Goal: Information Seeking & Learning: Learn about a topic

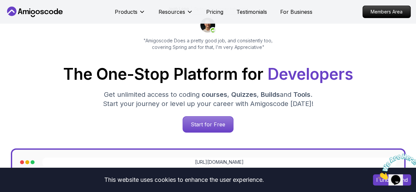
scroll to position [63, 0]
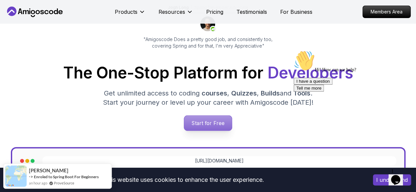
click at [199, 128] on p "Start for Free" at bounding box center [208, 123] width 48 height 15
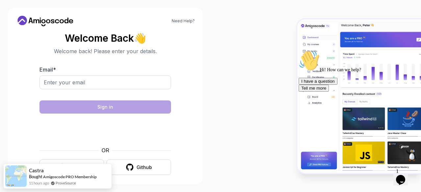
scroll to position [5, 0]
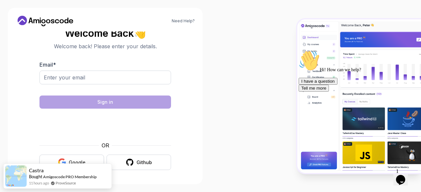
click at [85, 157] on button "Google" at bounding box center [71, 162] width 64 height 15
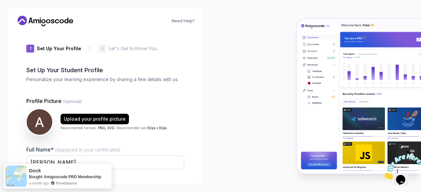
type input "quicklynxaa1ee"
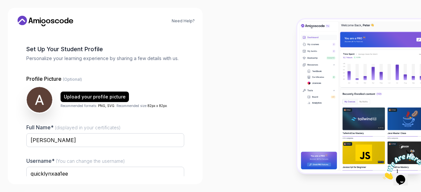
scroll to position [81, 0]
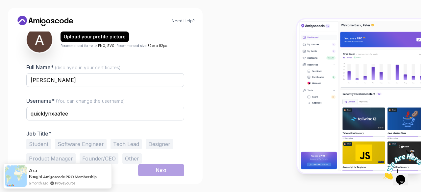
click at [129, 161] on button "Other" at bounding box center [131, 158] width 19 height 11
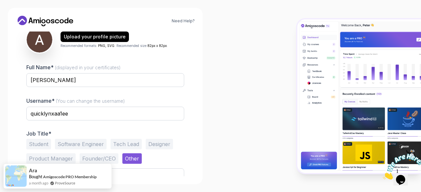
scroll to position [106, 0]
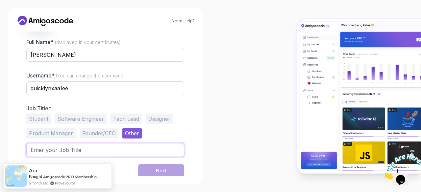
click at [115, 150] on input "text" at bounding box center [105, 150] width 158 height 14
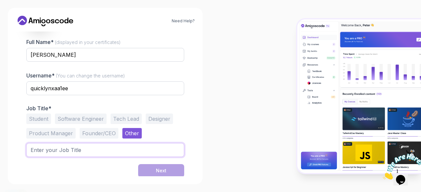
type input "f"
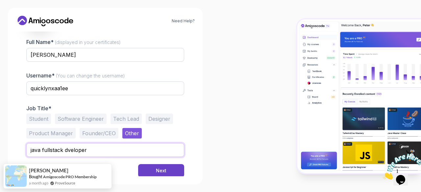
click at [68, 149] on input "java fullstack dveloper" at bounding box center [105, 150] width 158 height 14
type input "java fullstack developer"
click at [146, 168] on button "Next" at bounding box center [161, 170] width 46 height 13
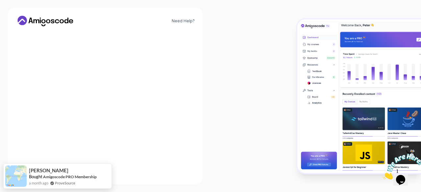
scroll to position [102, 0]
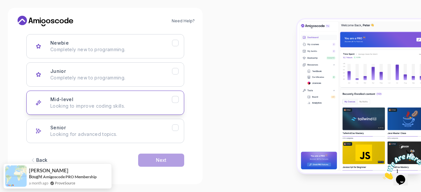
click at [135, 98] on div "Mid-level Looking to improve coding skills." at bounding box center [111, 102] width 122 height 13
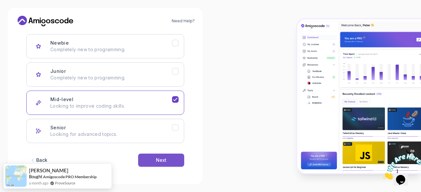
click at [178, 156] on button "Next" at bounding box center [161, 160] width 46 height 13
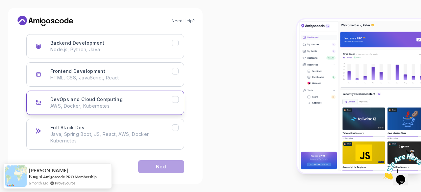
scroll to position [108, 0]
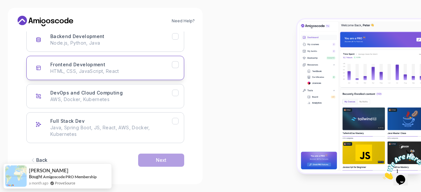
click at [177, 65] on icon "Frontend Development" at bounding box center [175, 65] width 6 height 6
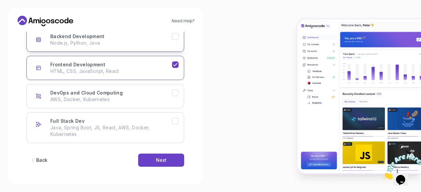
click at [174, 34] on icon "Backend Development" at bounding box center [175, 37] width 6 height 6
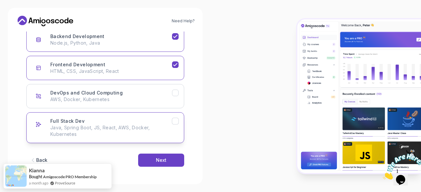
click at [175, 122] on icon "Full Stack Dev" at bounding box center [175, 121] width 4 height 3
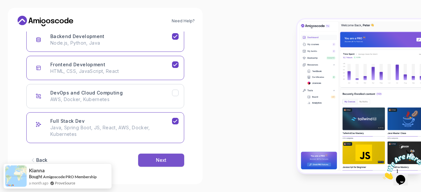
click at [166, 163] on button "Next" at bounding box center [161, 160] width 46 height 13
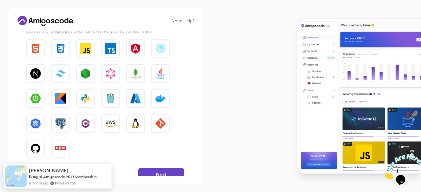
scroll to position [107, 0]
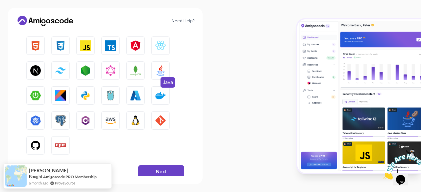
click at [159, 76] on button "Java" at bounding box center [160, 70] width 18 height 18
click at [29, 46] on button "HTML" at bounding box center [35, 45] width 18 height 18
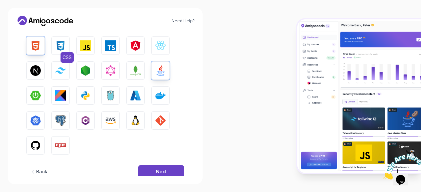
click at [66, 45] on button "CSS" at bounding box center [60, 45] width 18 height 18
click at [82, 48] on img "button" at bounding box center [85, 45] width 11 height 11
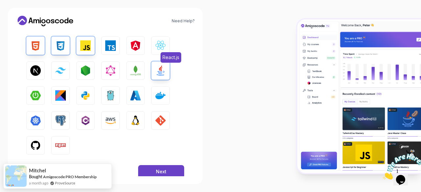
click at [157, 46] on img "button" at bounding box center [160, 45] width 11 height 11
click at [84, 68] on img "button" at bounding box center [85, 70] width 11 height 11
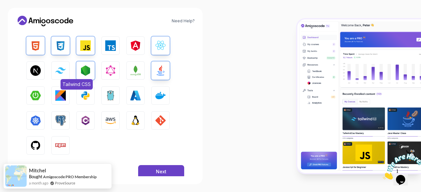
click at [60, 71] on img "button" at bounding box center [60, 70] width 11 height 6
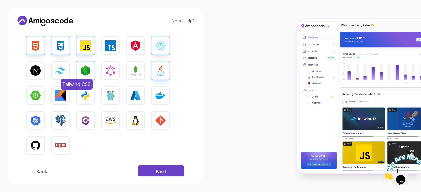
click at [60, 71] on img "button" at bounding box center [60, 70] width 11 height 6
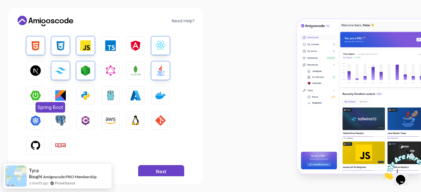
click at [33, 99] on img "button" at bounding box center [35, 95] width 11 height 11
click at [166, 121] on button "GIT" at bounding box center [160, 120] width 18 height 18
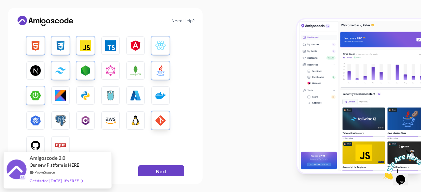
scroll to position [120, 0]
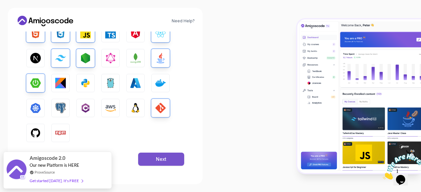
click at [161, 161] on div "Next" at bounding box center [161, 159] width 11 height 7
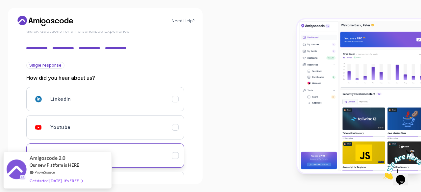
scroll to position [27, 0]
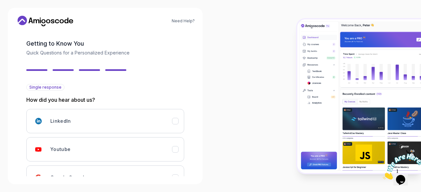
click at [41, 68] on div "2 Let's Get to Know You 1 Set Up Your Profile 2 Let's Get to Know You Getting t…" at bounding box center [105, 77] width 158 height 145
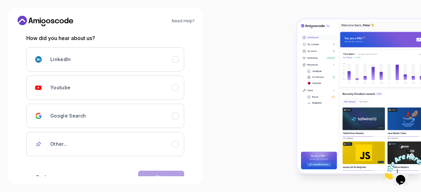
scroll to position [89, 0]
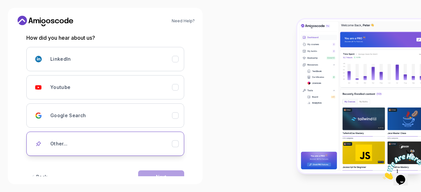
click at [166, 140] on div "Other..." at bounding box center [111, 143] width 122 height 13
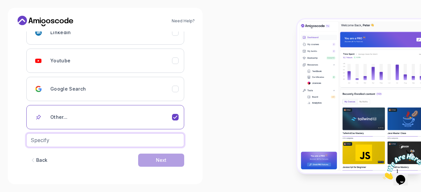
click at [164, 140] on input "text" at bounding box center [105, 140] width 158 height 14
type input "instagram"
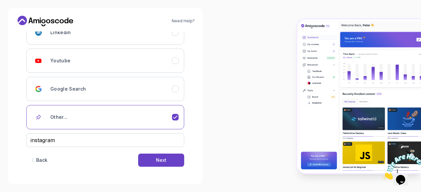
click at [173, 167] on div "Back Next" at bounding box center [105, 160] width 158 height 34
click at [179, 155] on button "Next" at bounding box center [161, 160] width 46 height 13
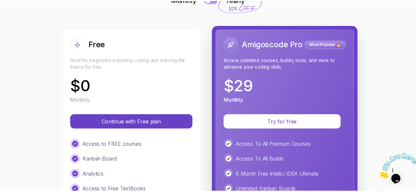
scroll to position [89, 0]
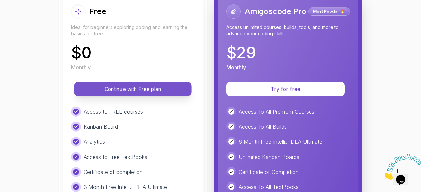
click at [152, 90] on p "Continue with Free plan" at bounding box center [132, 89] width 103 height 8
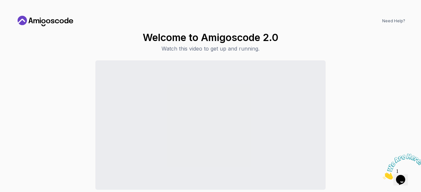
click at [382, 175] on icon "Close" at bounding box center [382, 178] width 0 height 6
click at [47, 22] on icon at bounding box center [45, 21] width 59 height 11
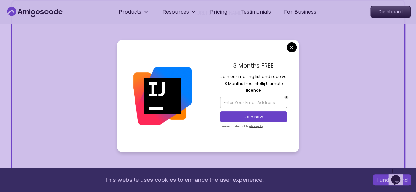
scroll to position [212, 0]
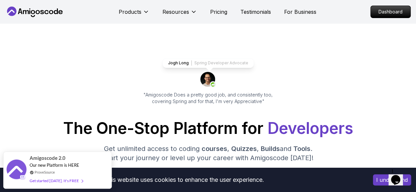
scroll to position [0, 0]
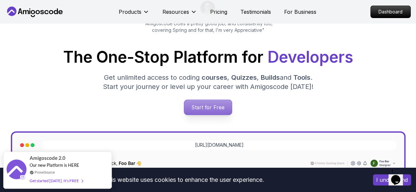
click at [214, 113] on p "Start for Free" at bounding box center [208, 107] width 48 height 15
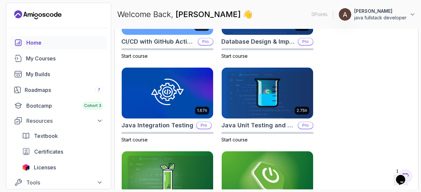
scroll to position [238, 0]
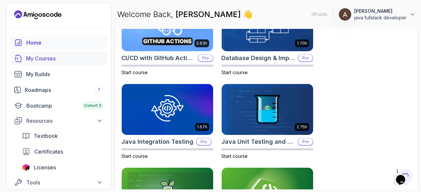
click at [92, 57] on div "My Courses" at bounding box center [64, 59] width 77 height 8
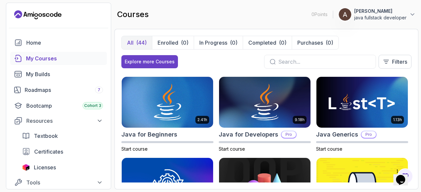
scroll to position [404, 0]
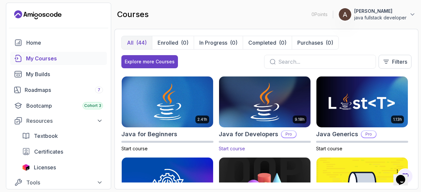
click at [254, 113] on img at bounding box center [265, 102] width 96 height 54
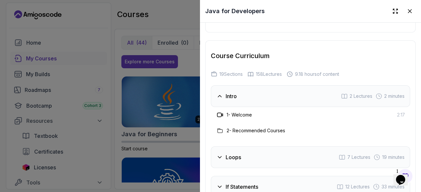
scroll to position [1097, 0]
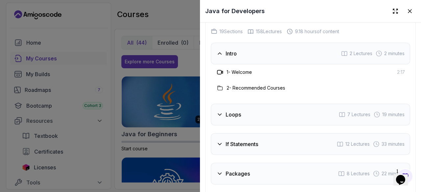
click at [226, 104] on div "Loops 7 Lectures 19 minutes" at bounding box center [310, 115] width 199 height 22
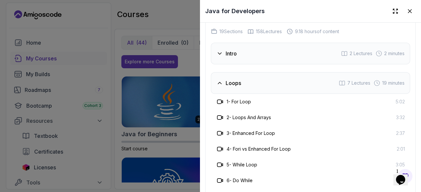
click at [224, 79] on div "Loops" at bounding box center [228, 83] width 25 height 8
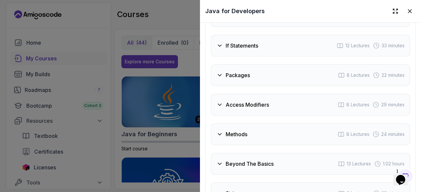
scroll to position [1177, 0]
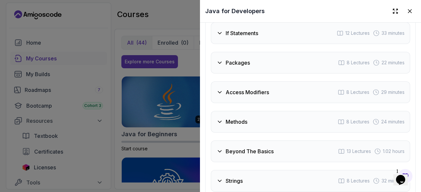
click at [224, 81] on div "Access Modifiers 8 Lectures 29 minutes" at bounding box center [310, 92] width 199 height 22
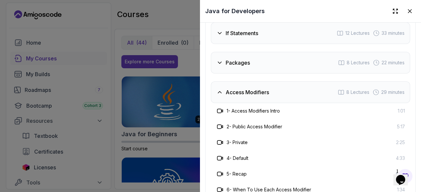
click at [225, 103] on div "1 - Access Modifiers Intro 1:01" at bounding box center [310, 111] width 199 height 16
click at [225, 107] on div "1 - Access Modifiers Intro" at bounding box center [248, 111] width 64 height 8
drag, startPoint x: 222, startPoint y: 105, endPoint x: 259, endPoint y: 107, distance: 36.9
click at [259, 107] on div "1 - Access Modifiers Intro" at bounding box center [248, 111] width 64 height 8
click at [259, 108] on h3 "1 - Access Modifiers Intro" at bounding box center [252, 111] width 53 height 7
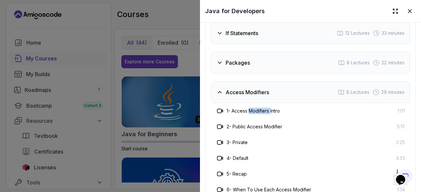
click at [259, 108] on h3 "1 - Access Modifiers Intro" at bounding box center [252, 111] width 53 height 7
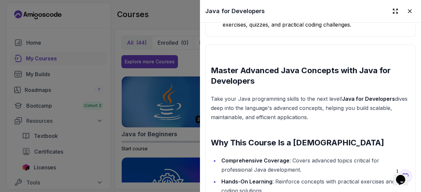
scroll to position [530, 0]
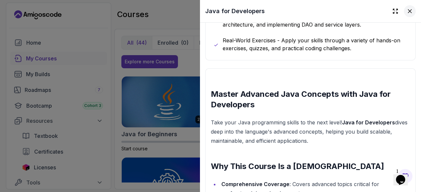
click at [406, 10] on icon at bounding box center [409, 11] width 7 height 7
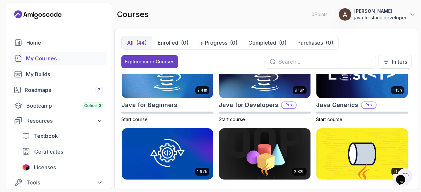
scroll to position [433, 0]
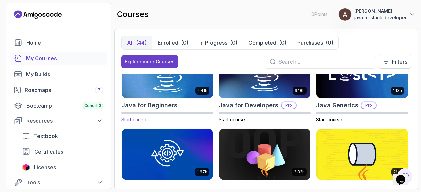
click at [170, 90] on img at bounding box center [167, 73] width 96 height 54
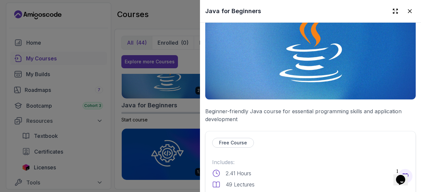
scroll to position [50, 0]
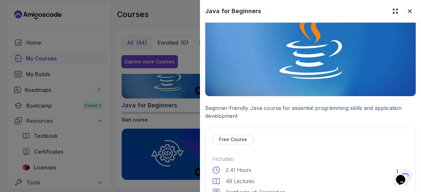
click at [237, 135] on div "Free Course" at bounding box center [233, 140] width 42 height 10
click at [237, 136] on p "Free Course" at bounding box center [233, 139] width 28 height 7
click at [237, 140] on div "Free Course" at bounding box center [233, 140] width 42 height 10
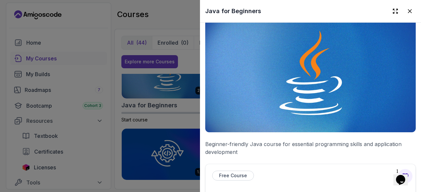
click at [273, 114] on img at bounding box center [310, 73] width 210 height 118
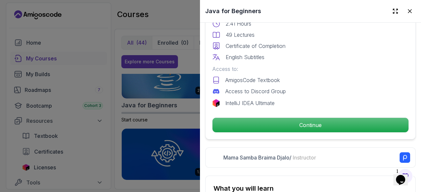
scroll to position [197, 0]
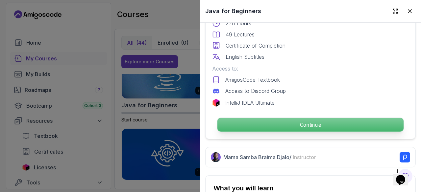
click at [289, 118] on p "Continue" at bounding box center [310, 125] width 186 height 14
click at [325, 121] on p "Continue" at bounding box center [310, 125] width 186 height 14
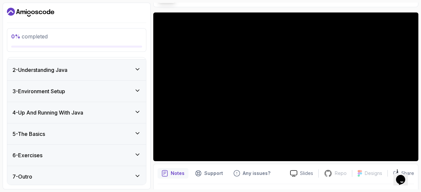
scroll to position [103, 0]
click at [135, 151] on icon at bounding box center [137, 154] width 7 height 7
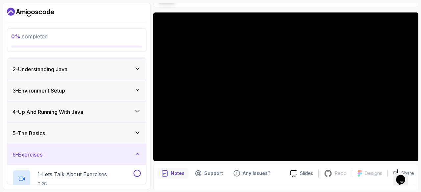
scroll to position [75, 0]
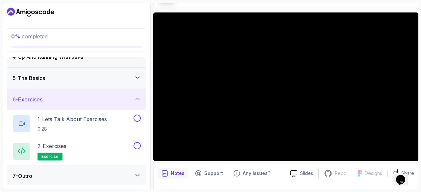
click at [137, 99] on icon at bounding box center [137, 99] width 7 height 7
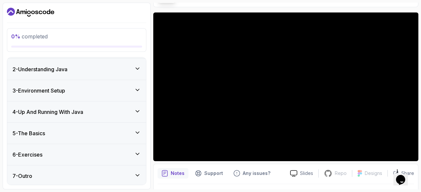
scroll to position [0, 0]
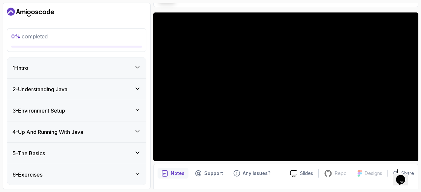
click at [136, 103] on div "3 - Environment Setup" at bounding box center [76, 110] width 139 height 21
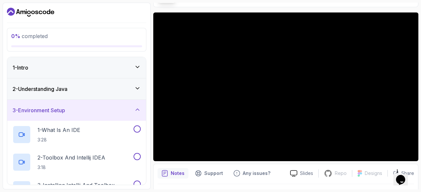
click at [136, 103] on div "3 - Environment Setup" at bounding box center [76, 110] width 139 height 21
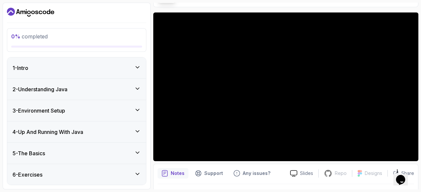
scroll to position [20, 0]
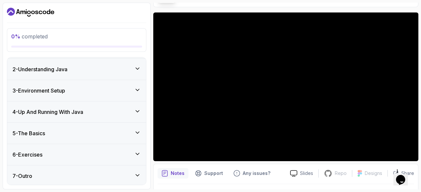
click at [138, 175] on icon at bounding box center [137, 175] width 3 height 2
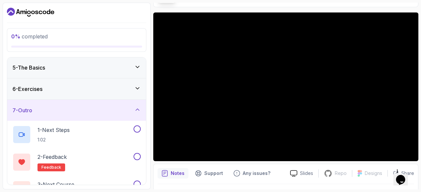
scroll to position [103, 0]
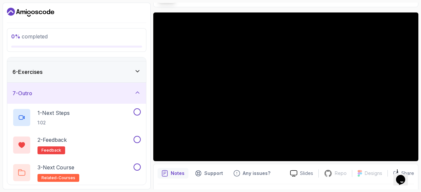
click at [142, 71] on div "6 - Exercises" at bounding box center [76, 71] width 139 height 21
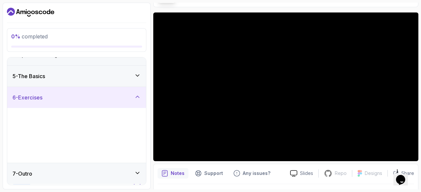
scroll to position [75, 0]
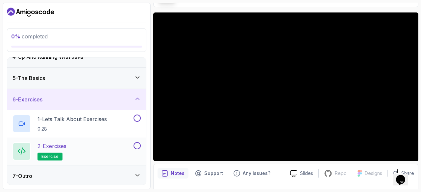
click at [55, 156] on span "exercise" at bounding box center [49, 156] width 17 height 5
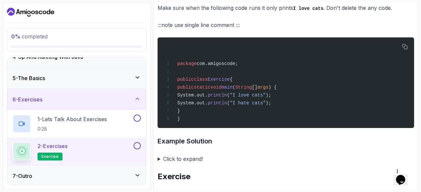
scroll to position [335, 0]
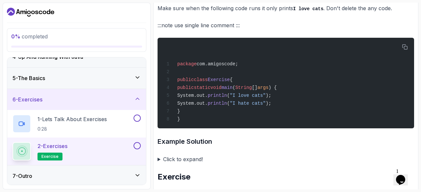
click at [190, 164] on summary "Click to expand!" at bounding box center [285, 159] width 256 height 9
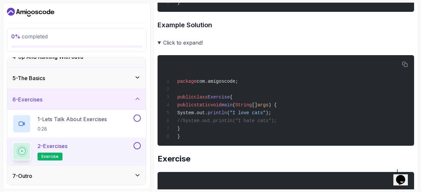
scroll to position [452, 0]
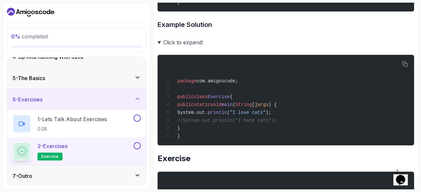
click at [191, 44] on summary "Click to expand!" at bounding box center [285, 42] width 256 height 9
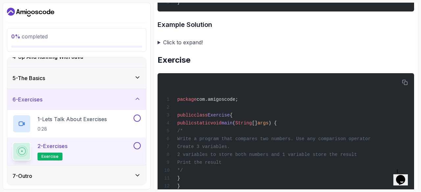
click at [164, 44] on summary "Click to expand!" at bounding box center [285, 42] width 256 height 9
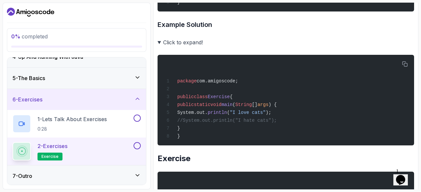
click at [164, 44] on summary "Click to expand!" at bounding box center [285, 42] width 256 height 9
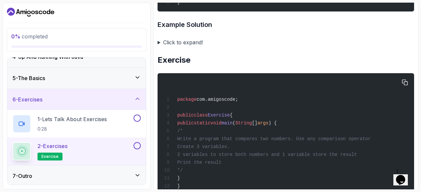
scroll to position [557, 0]
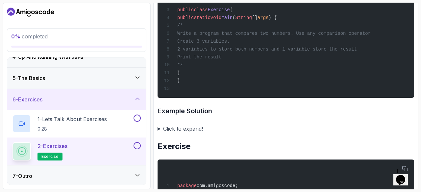
click at [217, 89] on div "package com.amigoscode; public class Exercise { public static void main ( Strin…" at bounding box center [286, 33] width 246 height 122
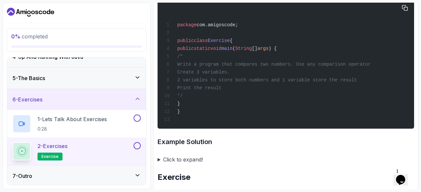
scroll to position [530, 0]
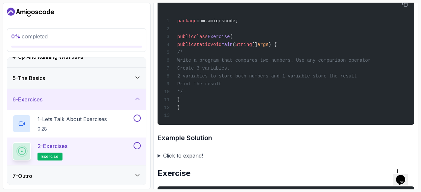
click at [166, 160] on summary "Click to expand!" at bounding box center [285, 155] width 256 height 9
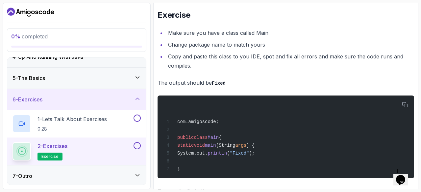
scroll to position [1672, 0]
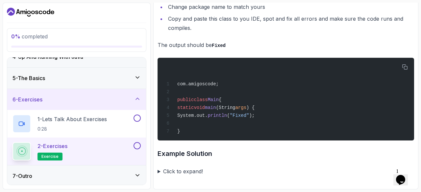
click at [174, 175] on summary "Click to expand!" at bounding box center [285, 171] width 256 height 9
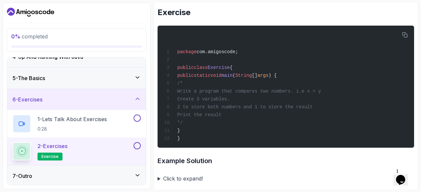
scroll to position [1423, 0]
